Goal: Check status: Check status

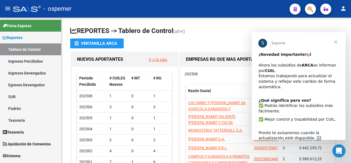
click at [336, 42] on span "Cerrar" at bounding box center [336, 42] width 20 height 20
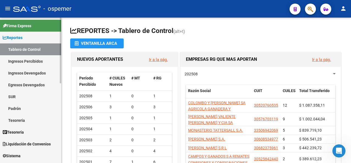
click at [16, 108] on link "Padrón" at bounding box center [30, 108] width 61 height 12
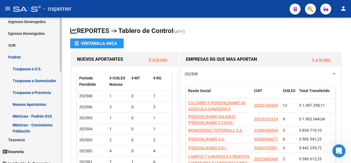
click at [64, 85] on mat-sidenav-container "Firma Express Reportes Tablero de Control Ingresos Percibidos Análisis de todos…" at bounding box center [175, 90] width 351 height 145
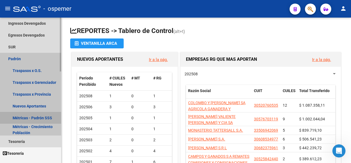
click at [26, 118] on link "Métricas - Padrón SSS" at bounding box center [30, 118] width 61 height 12
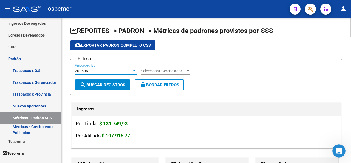
click at [134, 72] on div at bounding box center [134, 71] width 5 height 4
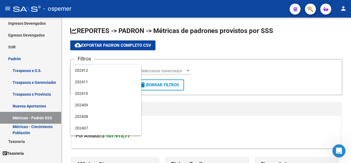
scroll to position [58, 0]
click at [114, 73] on span "202501" at bounding box center [106, 70] width 62 height 12
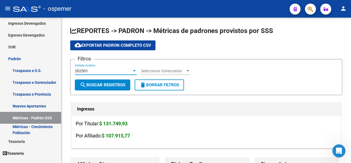
scroll to position [58, 0]
click at [165, 70] on span "Seleccionar Gerenciador" at bounding box center [163, 71] width 44 height 5
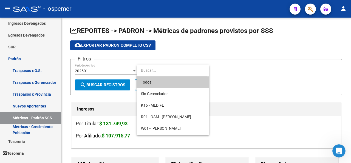
click at [158, 84] on span "Todos" at bounding box center [173, 82] width 64 height 12
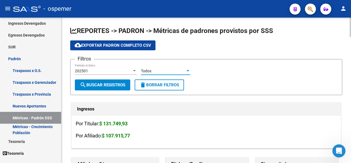
click at [94, 83] on span "search Buscar Registros" at bounding box center [103, 84] width 46 height 5
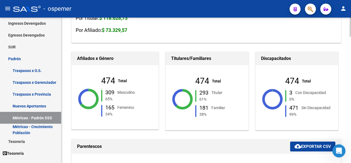
scroll to position [110, 0]
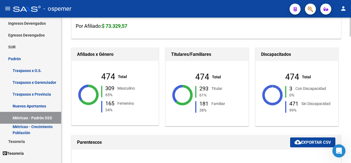
click at [351, 46] on div at bounding box center [350, 41] width 1 height 19
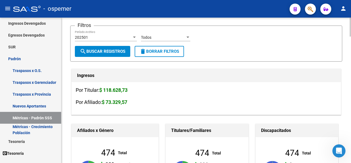
scroll to position [0, 0]
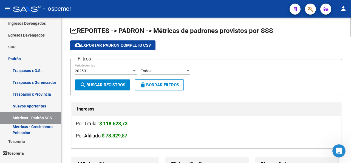
click at [113, 74] on div "202501 Período Archivo" at bounding box center [106, 69] width 62 height 11
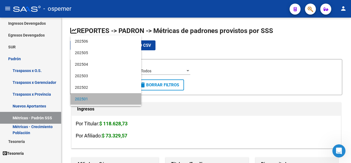
click at [124, 93] on span "202501" at bounding box center [106, 99] width 62 height 12
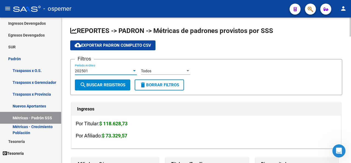
scroll to position [28, 0]
click at [136, 71] on div at bounding box center [134, 71] width 5 height 4
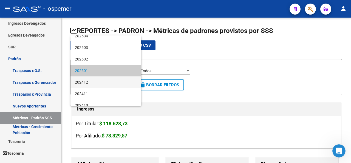
click at [116, 86] on span "202412" at bounding box center [106, 82] width 62 height 12
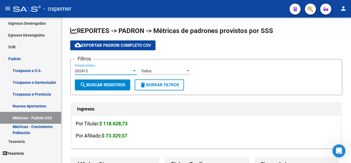
click at [116, 86] on span "search Buscar Registros" at bounding box center [103, 84] width 46 height 5
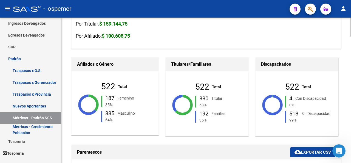
scroll to position [108, 0]
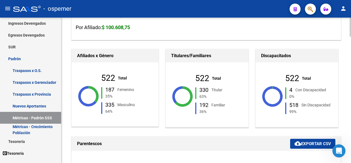
click at [351, 45] on div at bounding box center [350, 41] width 1 height 19
drag, startPoint x: 349, startPoint y: 44, endPoint x: 0, endPoint y: 161, distance: 368.5
click at [351, 6] on div "menu - ospemer person Firma Express Reportes Tablero de Control Ingresos Percib…" at bounding box center [175, 81] width 351 height 163
